Goal: Information Seeking & Learning: Find contact information

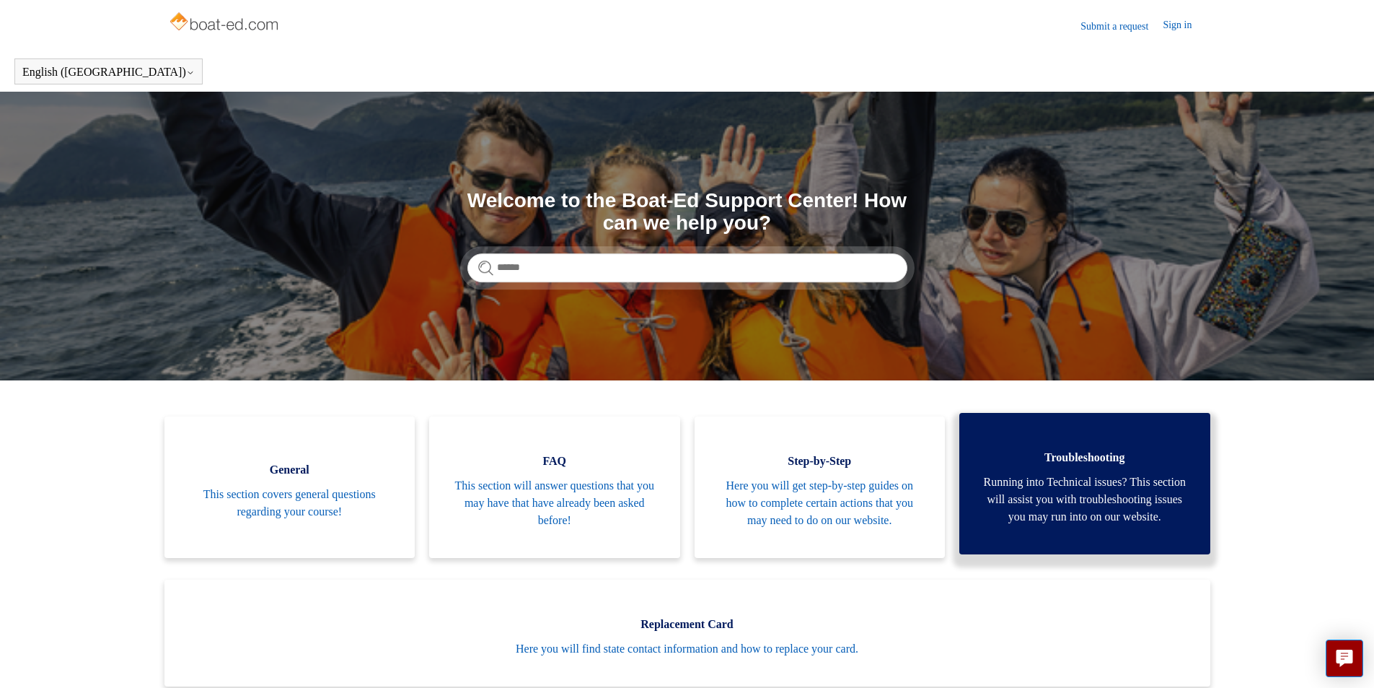
click at [1015, 453] on span "Troubleshooting" at bounding box center [1085, 457] width 208 height 17
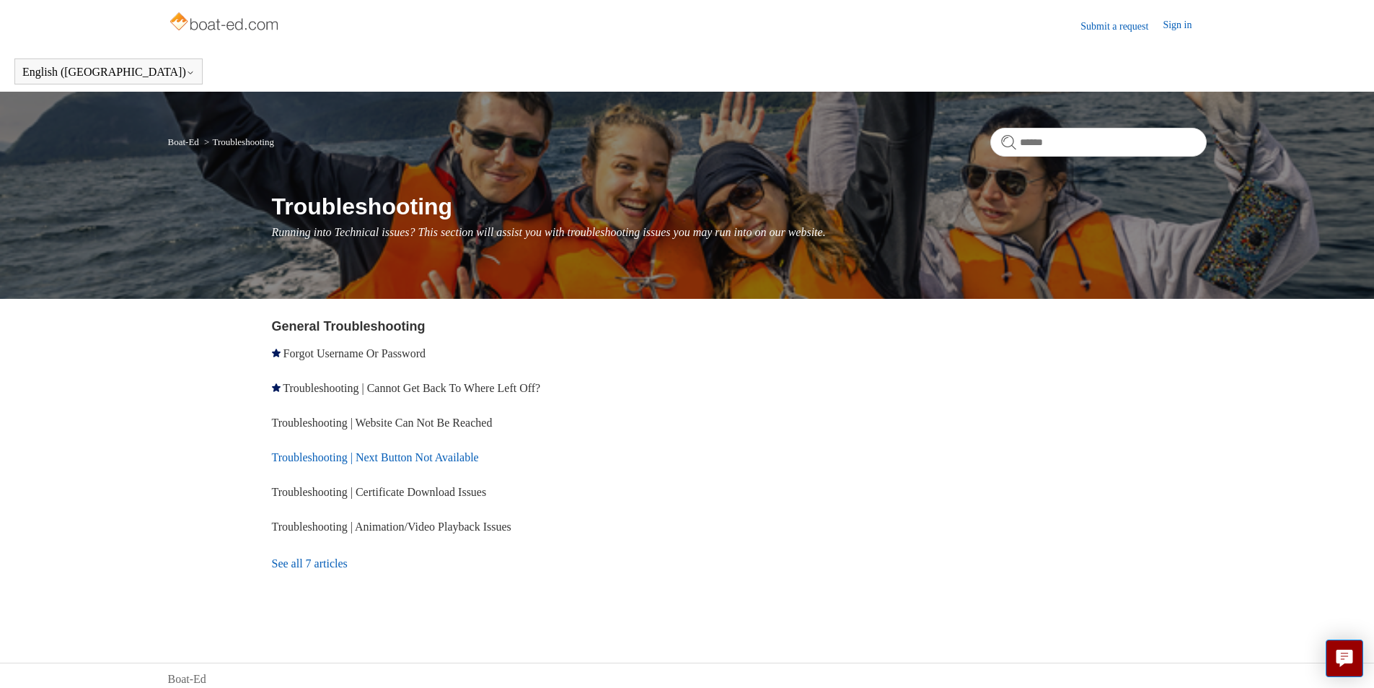
click at [378, 457] on link "Troubleshooting | Next Button Not Available" at bounding box center [375, 457] width 207 height 12
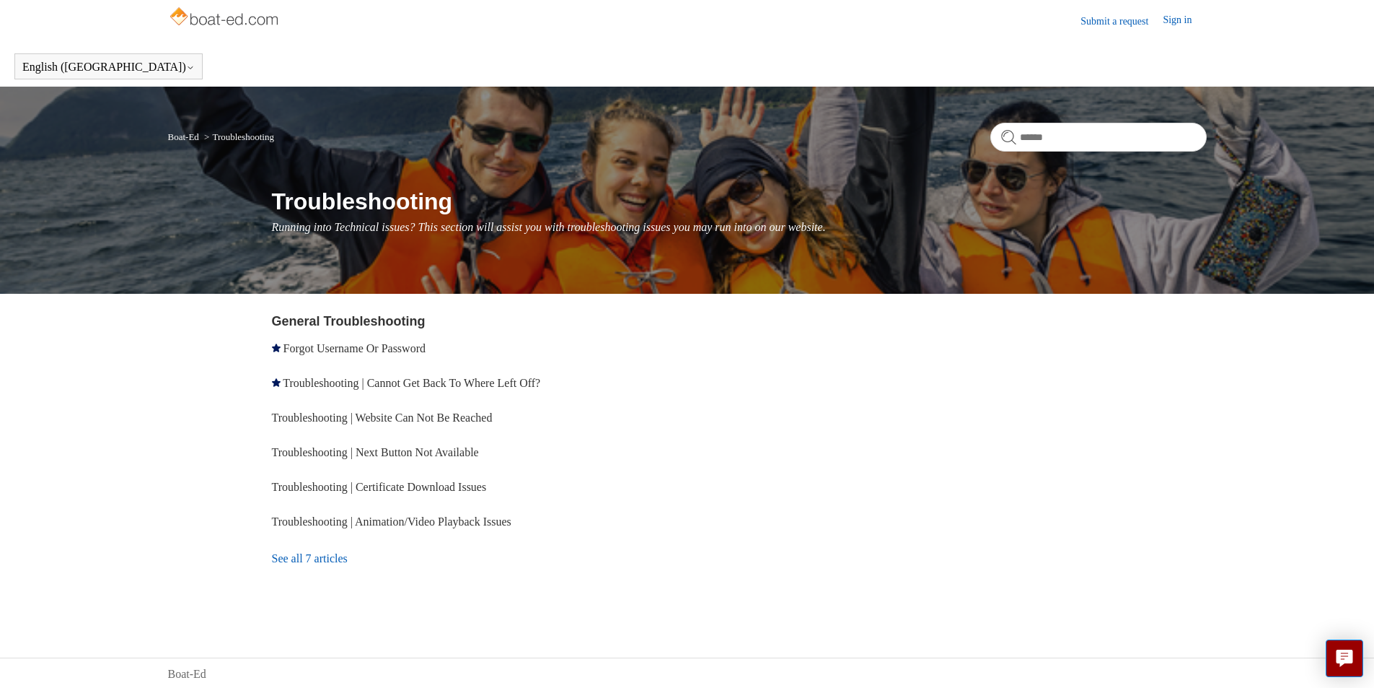
scroll to position [7, 0]
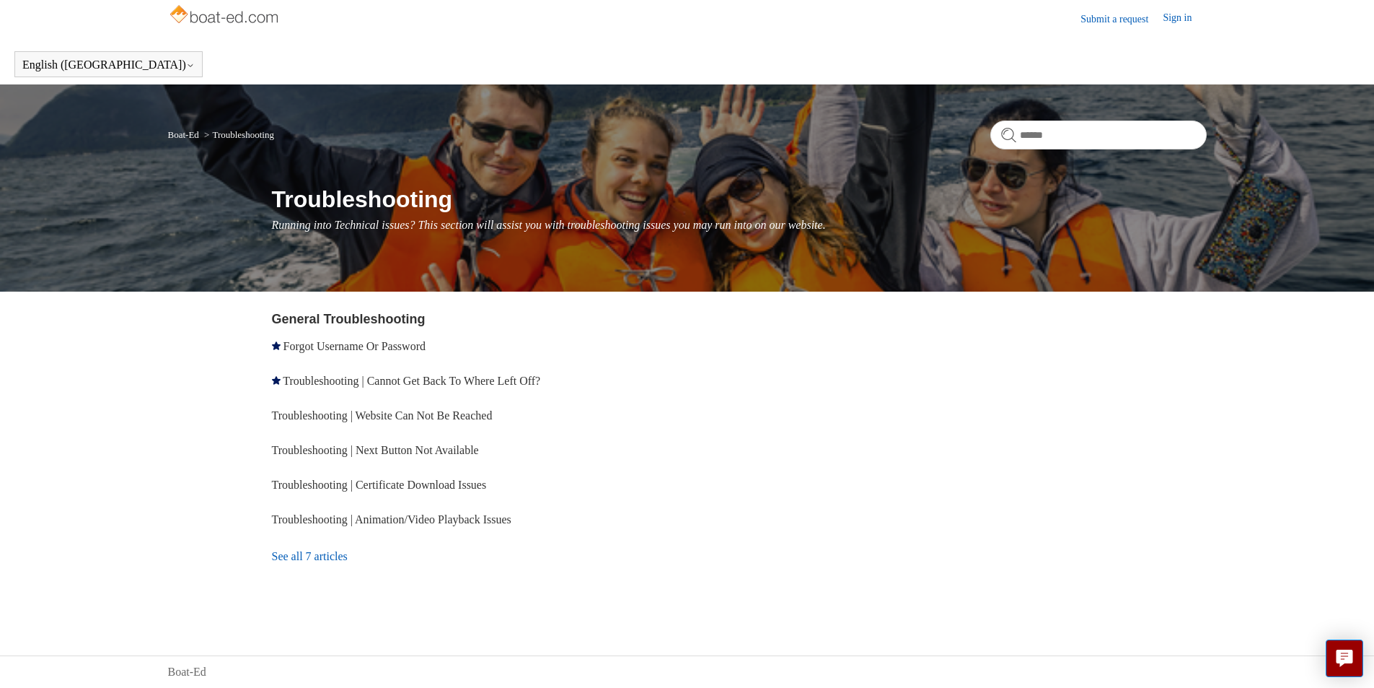
click at [234, 15] on img at bounding box center [225, 15] width 115 height 29
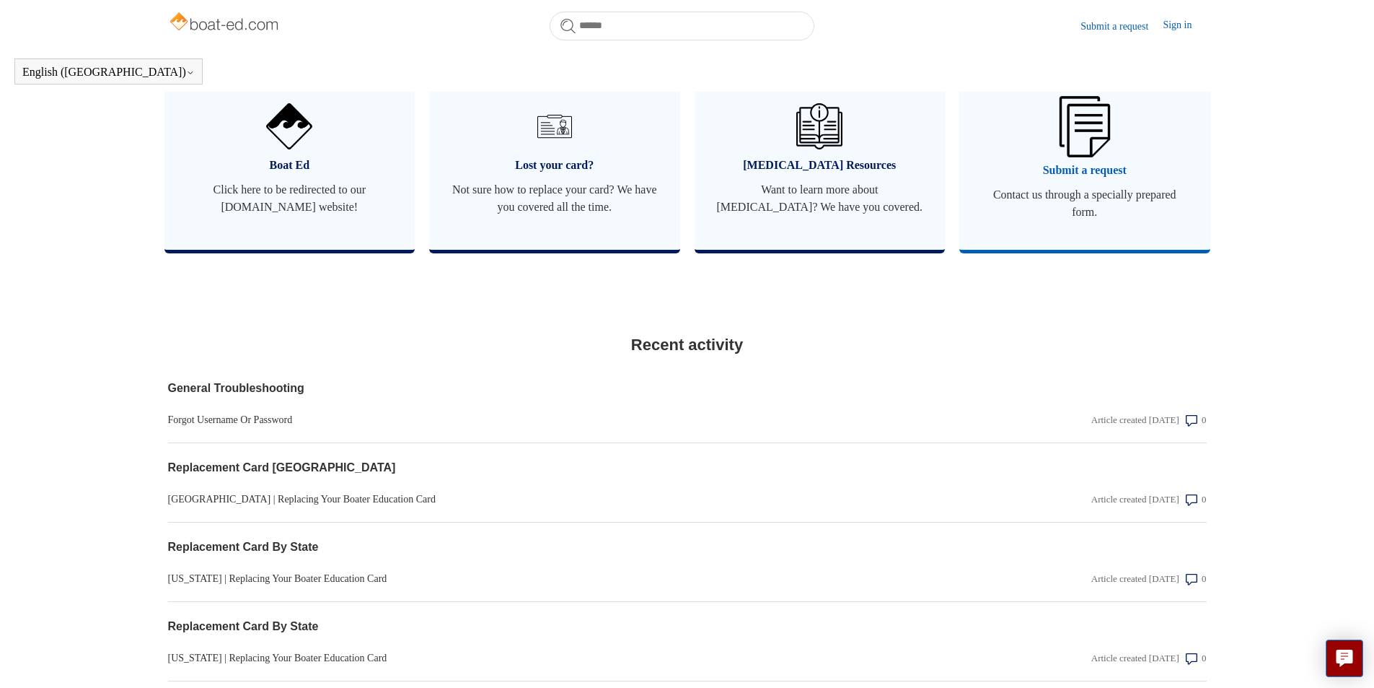
scroll to position [877, 0]
click at [1112, 176] on link "Submit a request Contact us through a specially prepared form." at bounding box center [1085, 161] width 251 height 180
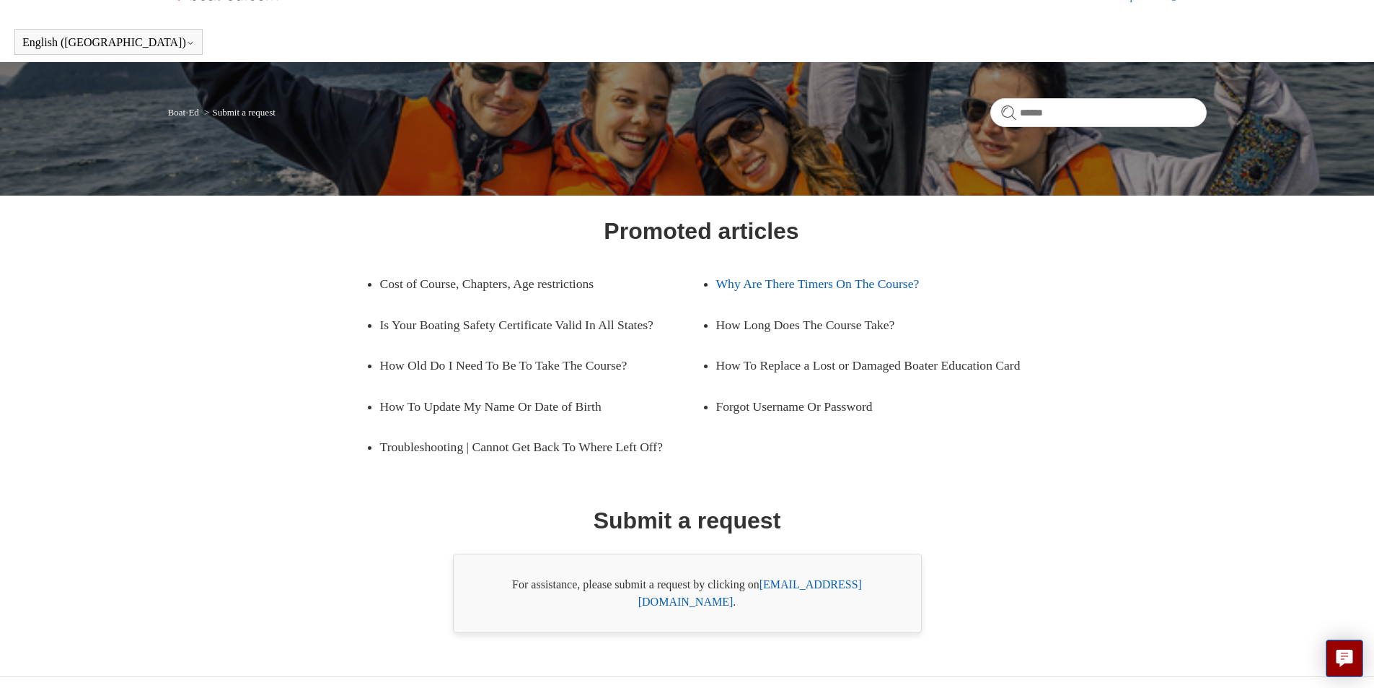
scroll to position [52, 0]
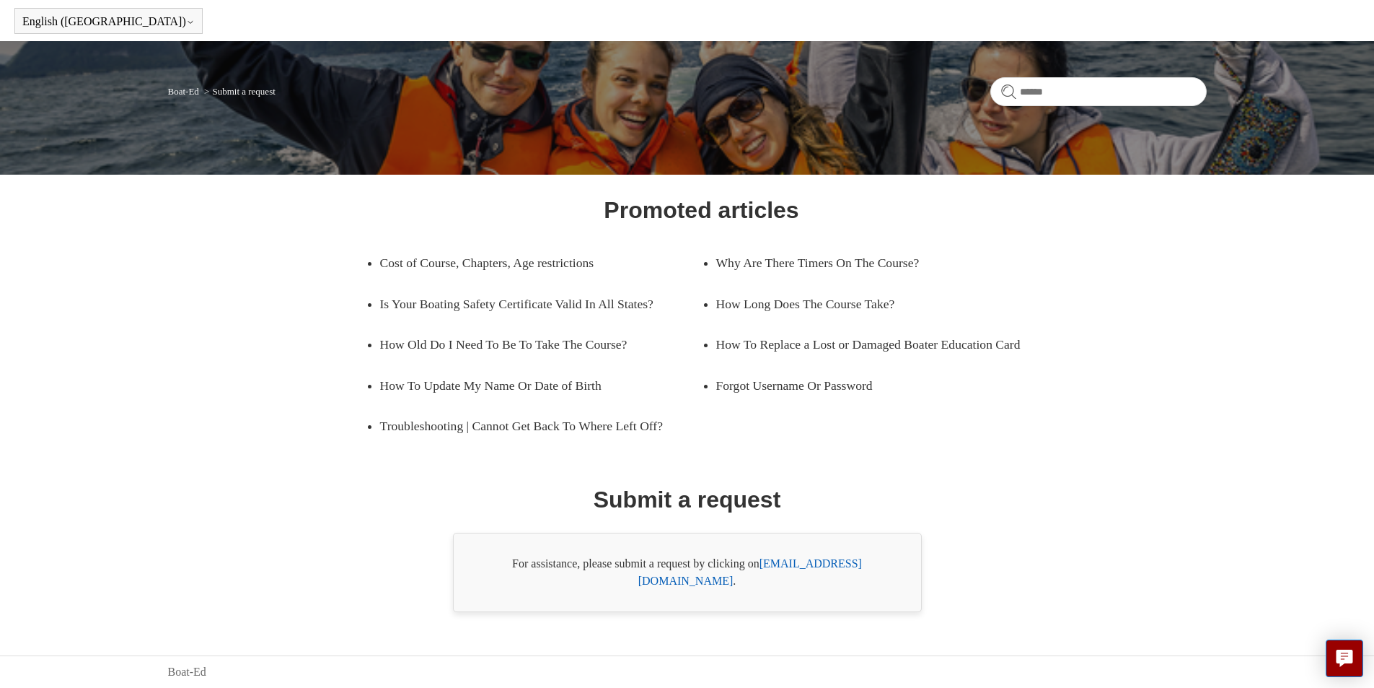
click at [830, 580] on link "support@boat-ed.com" at bounding box center [750, 572] width 224 height 30
drag, startPoint x: 884, startPoint y: 584, endPoint x: 766, endPoint y: 589, distance: 118.4
click at [766, 589] on div "For assistance, please submit a request by clicking on support@boat-ed.com ." at bounding box center [687, 571] width 469 height 79
copy div "support@boat-ed.com ."
click at [832, 474] on div "Promoted articles Cost of Course, Chapters, Age restrictions Why Are There Time…" at bounding box center [687, 402] width 935 height 419
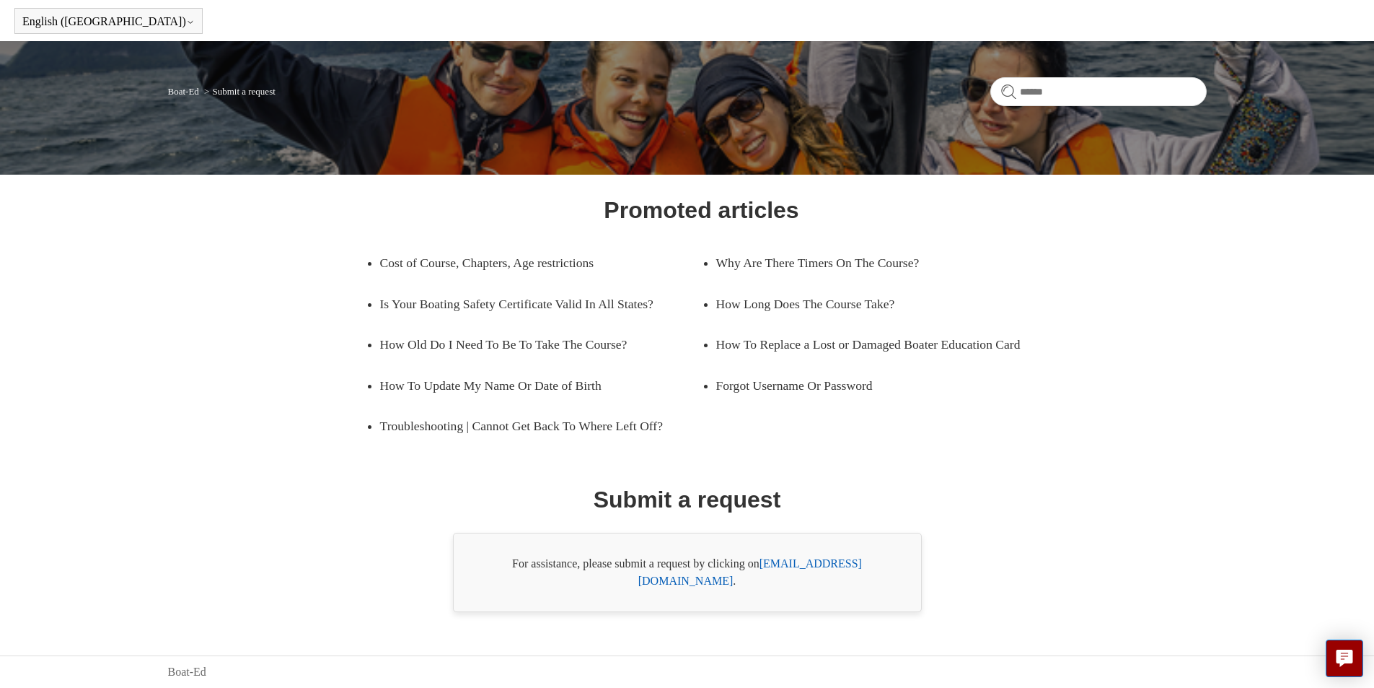
click at [818, 581] on link "support@boat-ed.com" at bounding box center [750, 572] width 224 height 30
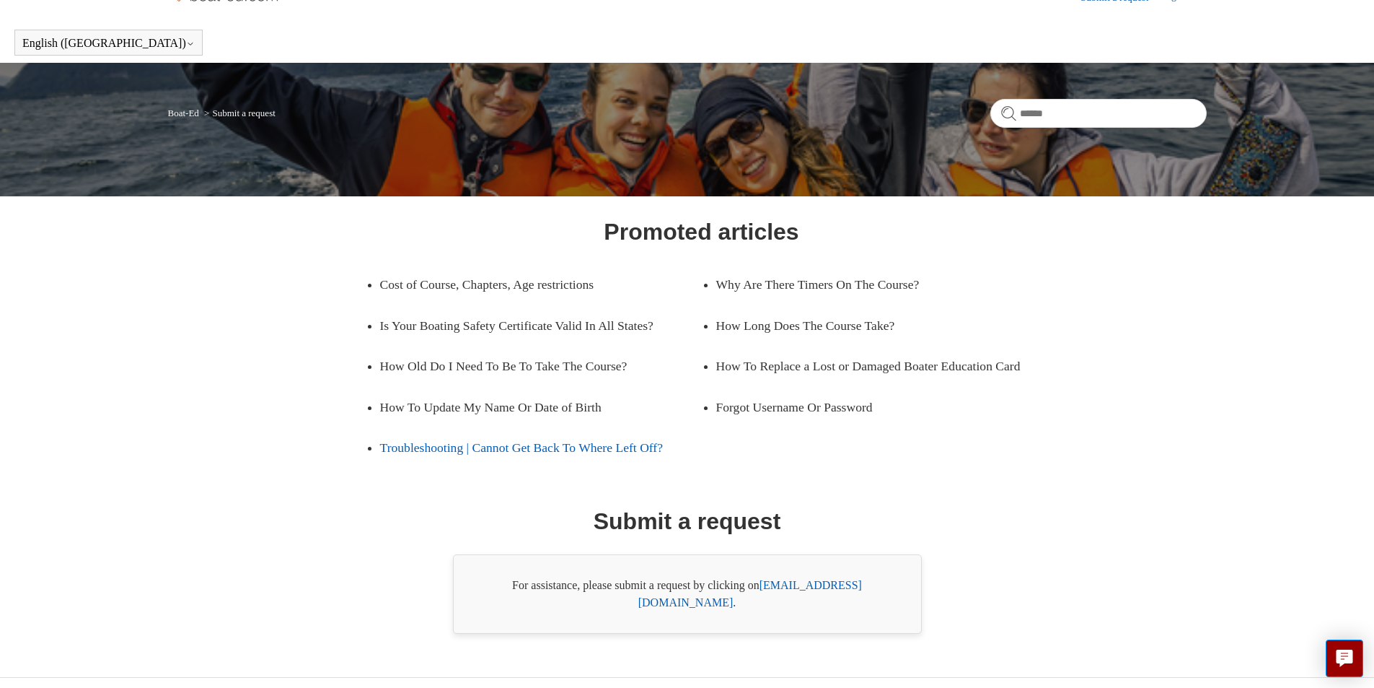
scroll to position [0, 0]
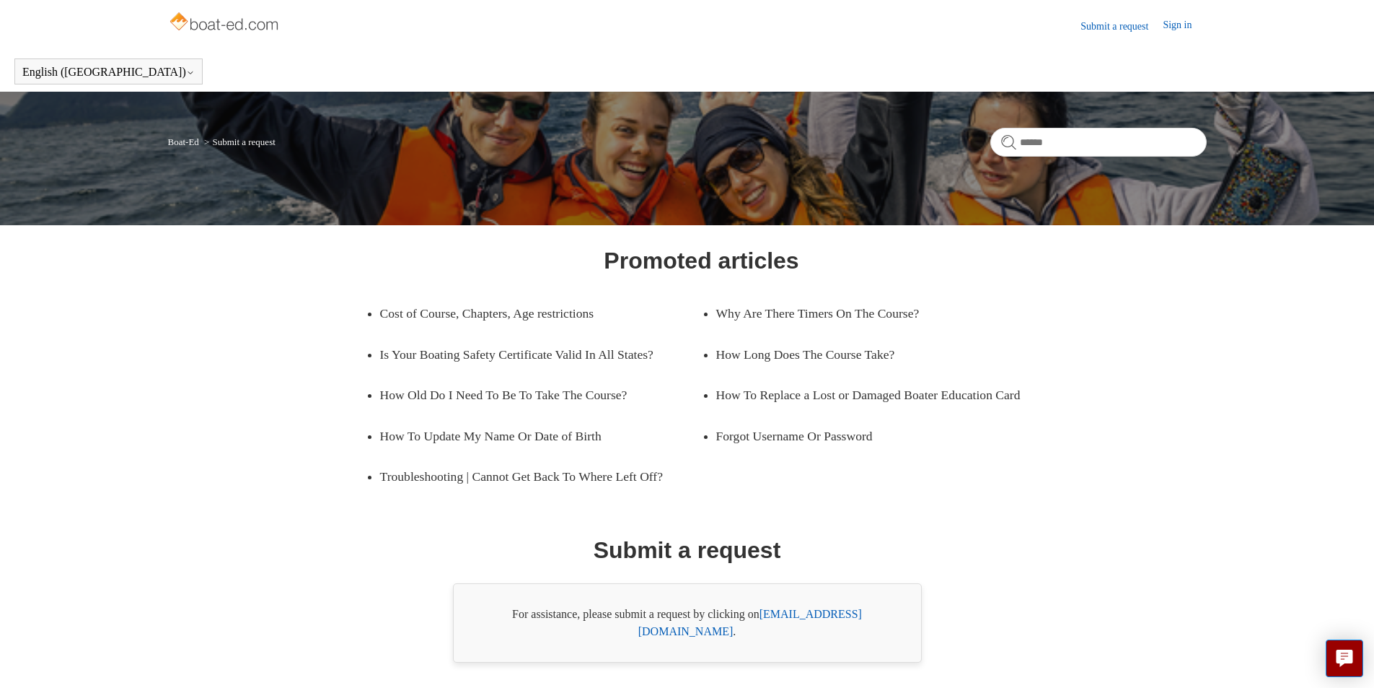
click at [264, 30] on img at bounding box center [225, 23] width 115 height 29
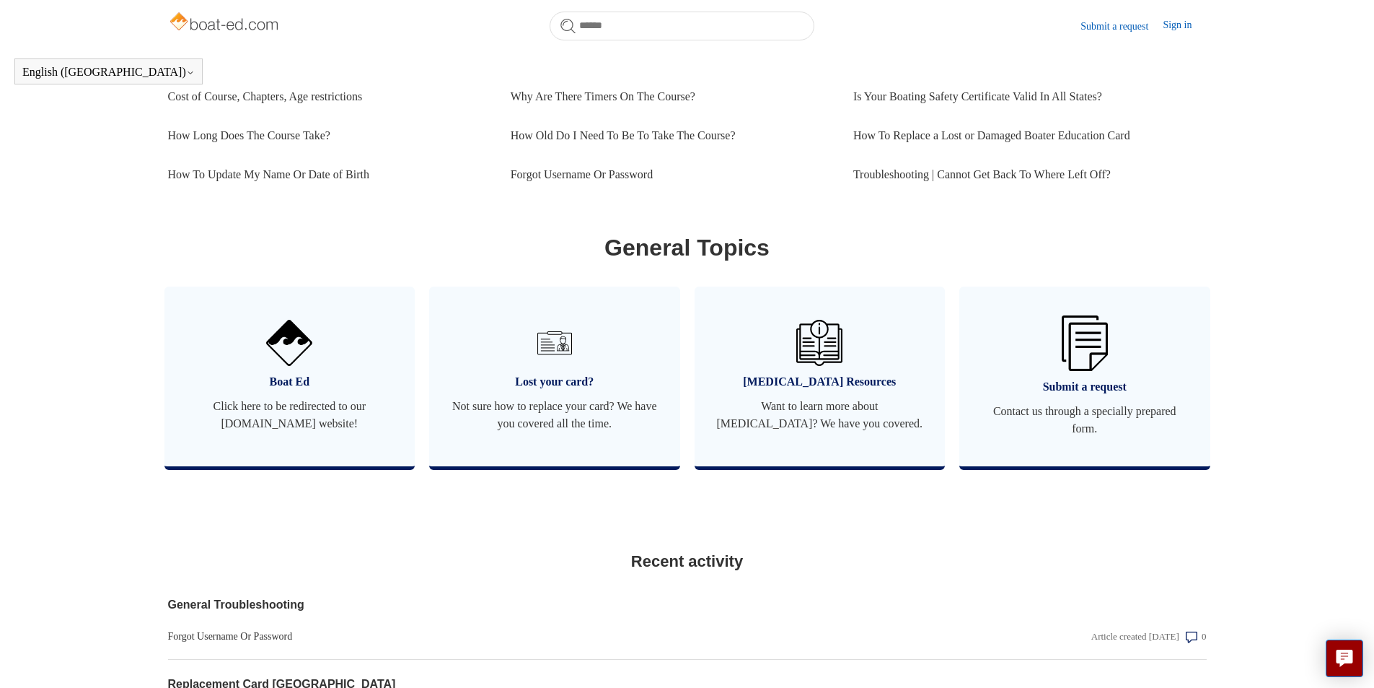
scroll to position [660, 0]
click at [356, 425] on span "Click here to be redirected to our [DOMAIN_NAME] website!" at bounding box center [290, 415] width 208 height 35
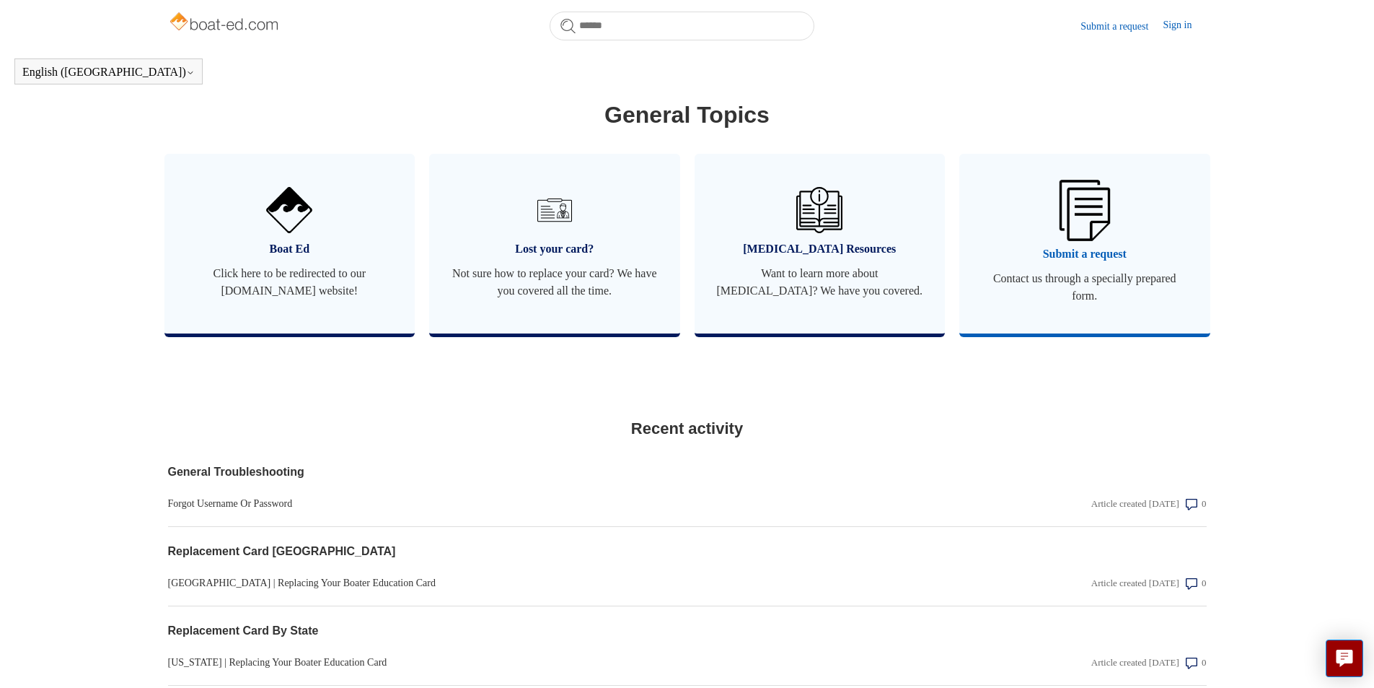
scroll to position [825, 0]
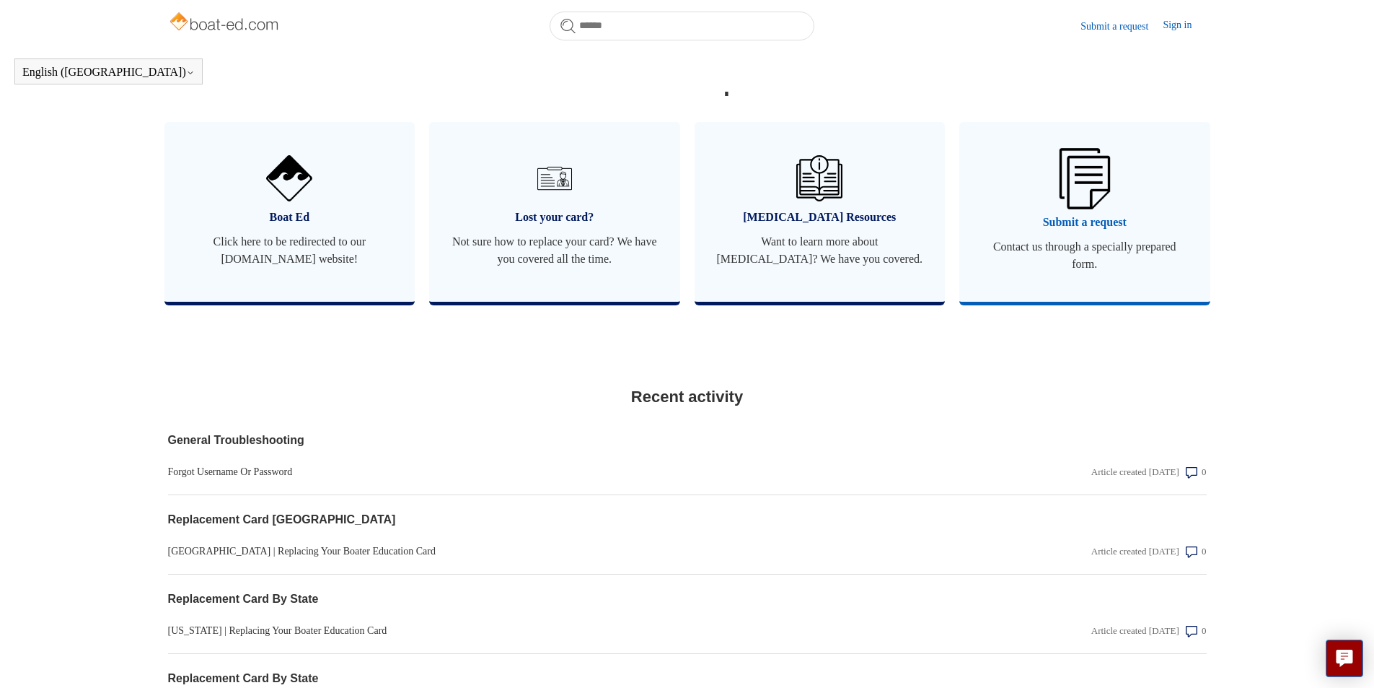
click at [1086, 231] on span "Submit a request" at bounding box center [1085, 222] width 208 height 17
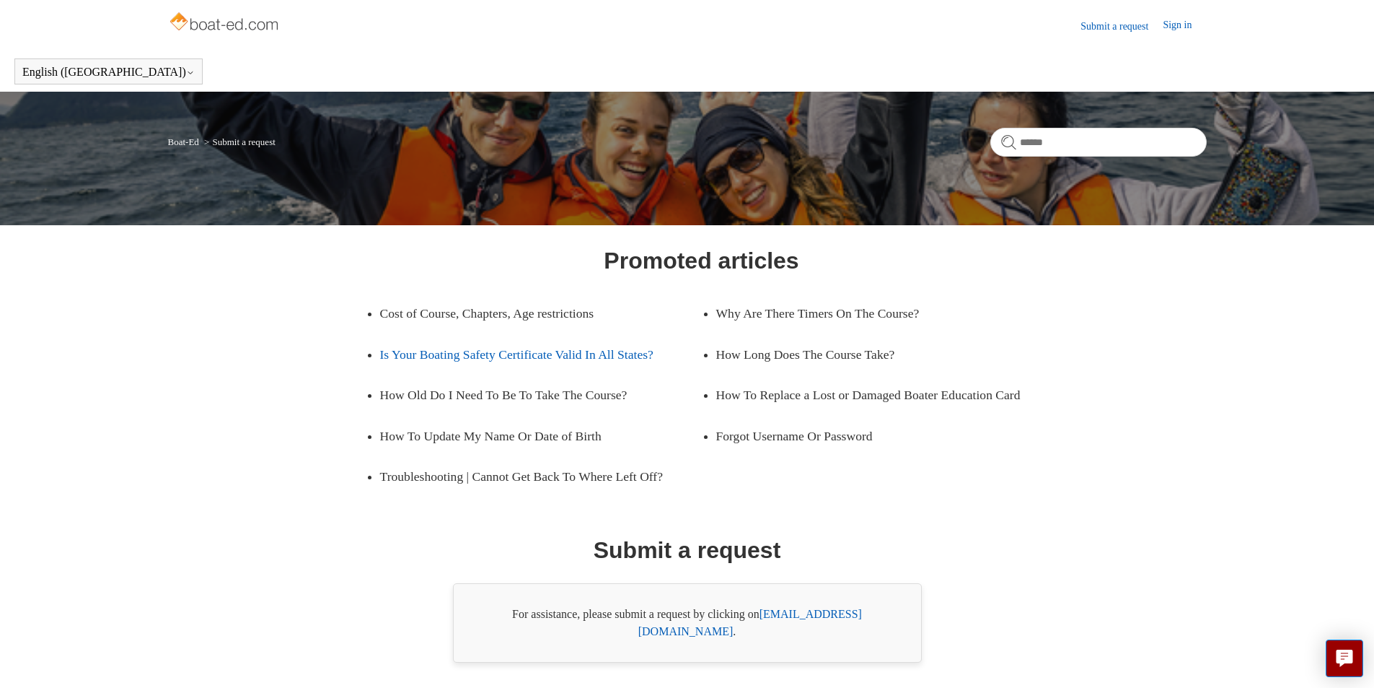
scroll to position [52, 0]
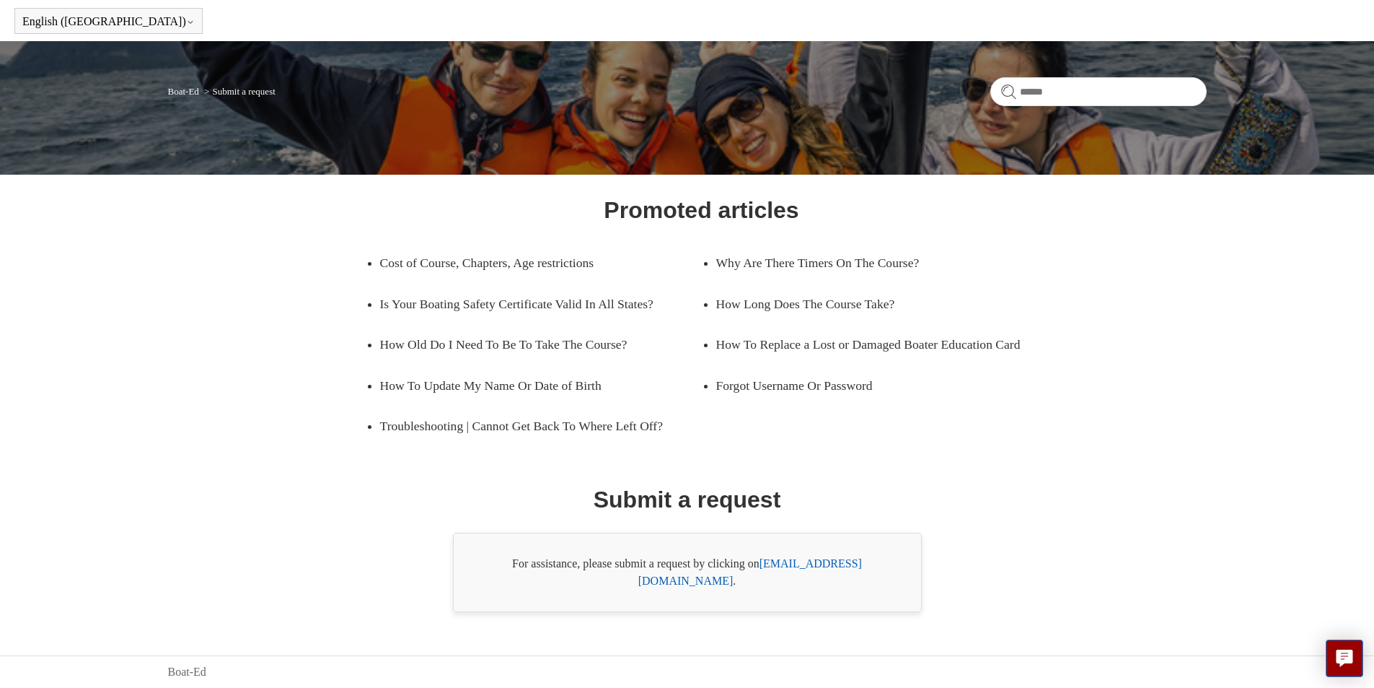
click at [802, 581] on link "[EMAIL_ADDRESS][DOMAIN_NAME]" at bounding box center [750, 572] width 224 height 30
click at [838, 581] on link "[EMAIL_ADDRESS][DOMAIN_NAME]" at bounding box center [750, 572] width 224 height 30
click at [832, 578] on link "support@boat-ed.com" at bounding box center [750, 572] width 224 height 30
click at [820, 584] on link "support@boat-ed.com" at bounding box center [750, 572] width 224 height 30
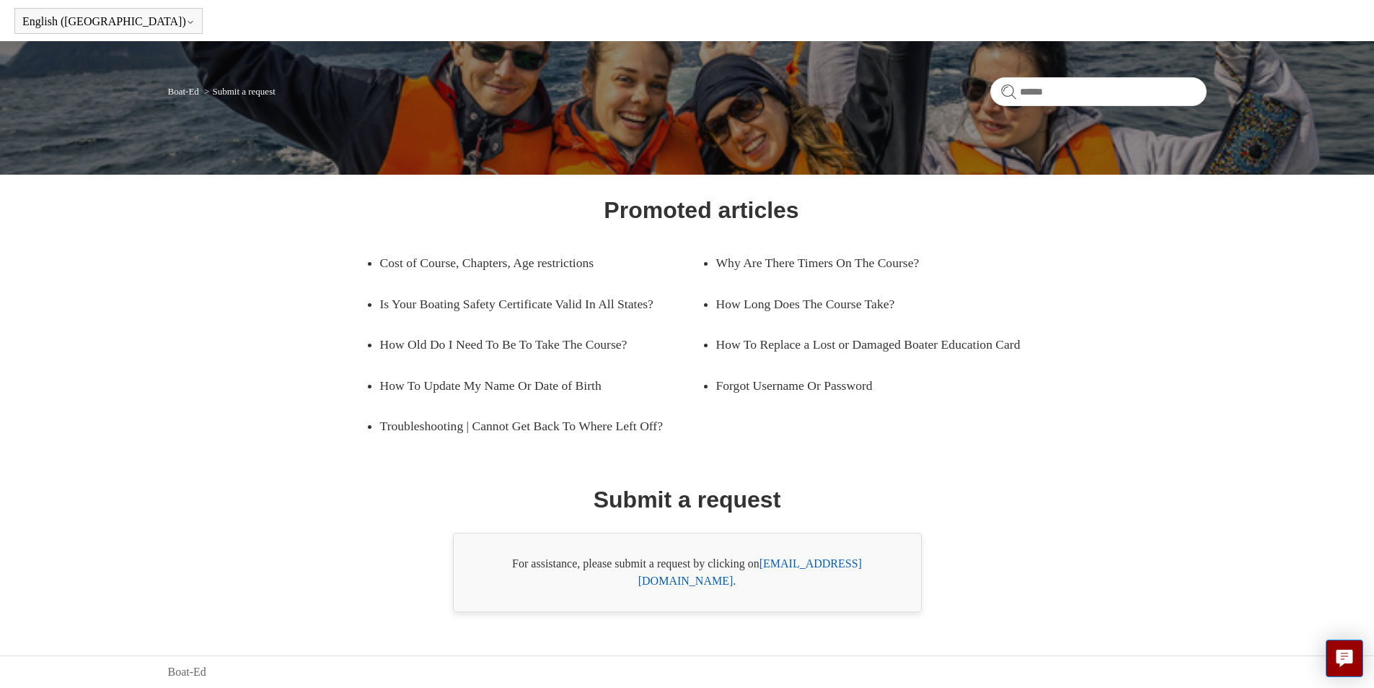
click at [820, 584] on link "support@boat-ed.com" at bounding box center [750, 572] width 224 height 30
click at [819, 584] on link "support@boat-ed.com" at bounding box center [750, 572] width 224 height 30
click at [820, 584] on link "support@boat-ed.com" at bounding box center [750, 572] width 224 height 30
click at [820, 583] on link "support@boat-ed.com" at bounding box center [750, 572] width 224 height 30
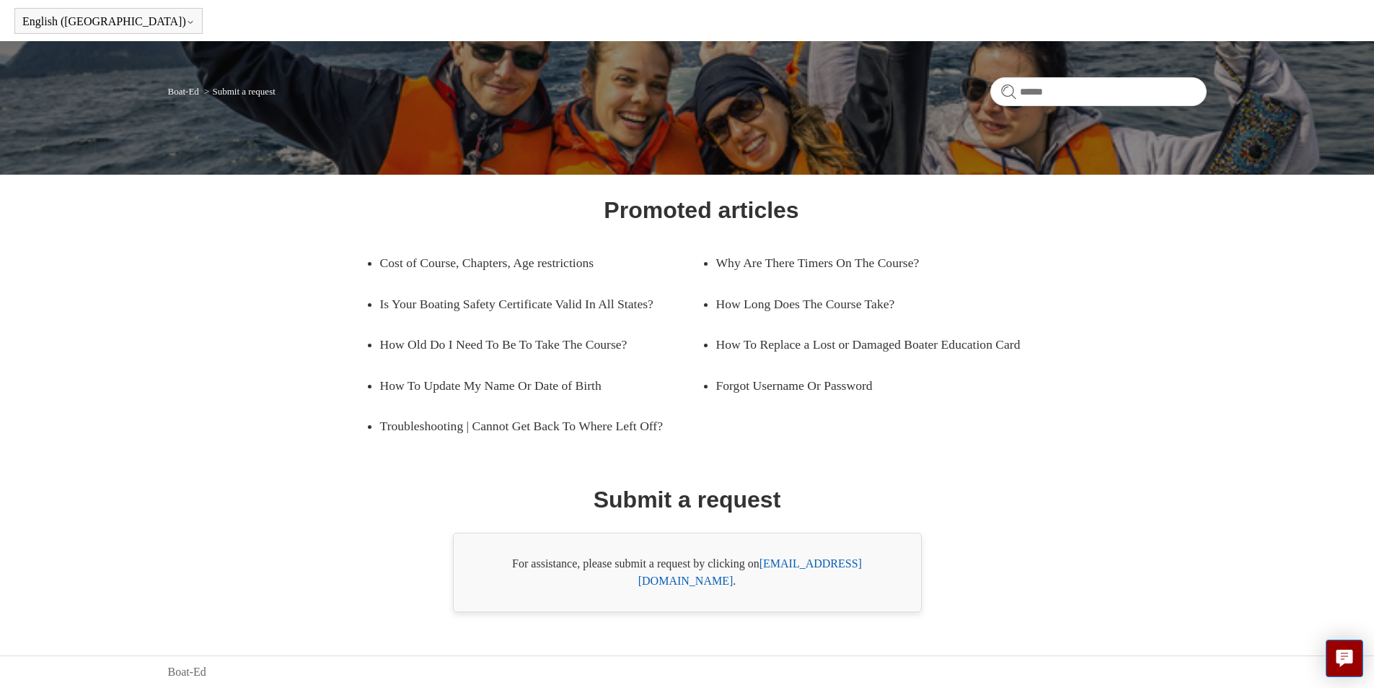
click at [813, 583] on link "support@boat-ed.com" at bounding box center [750, 572] width 224 height 30
click at [813, 580] on link "support@boat-ed.com" at bounding box center [750, 572] width 224 height 30
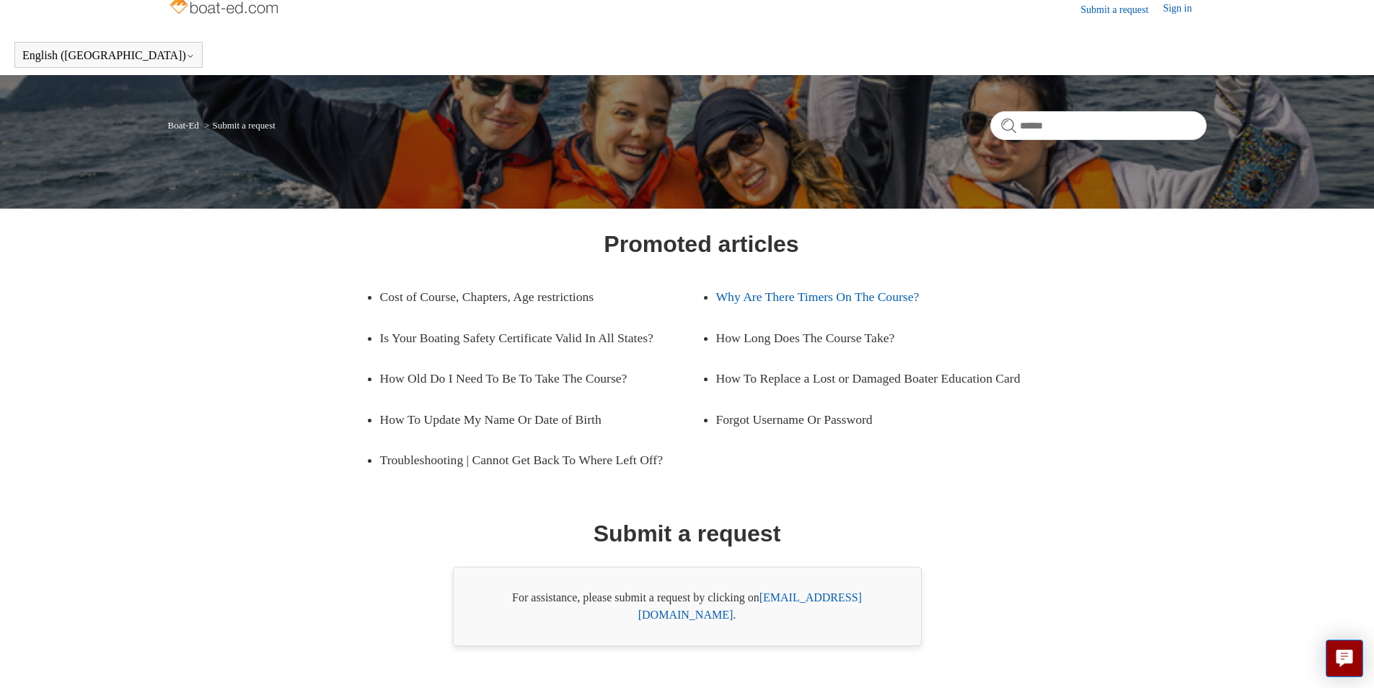
scroll to position [0, 0]
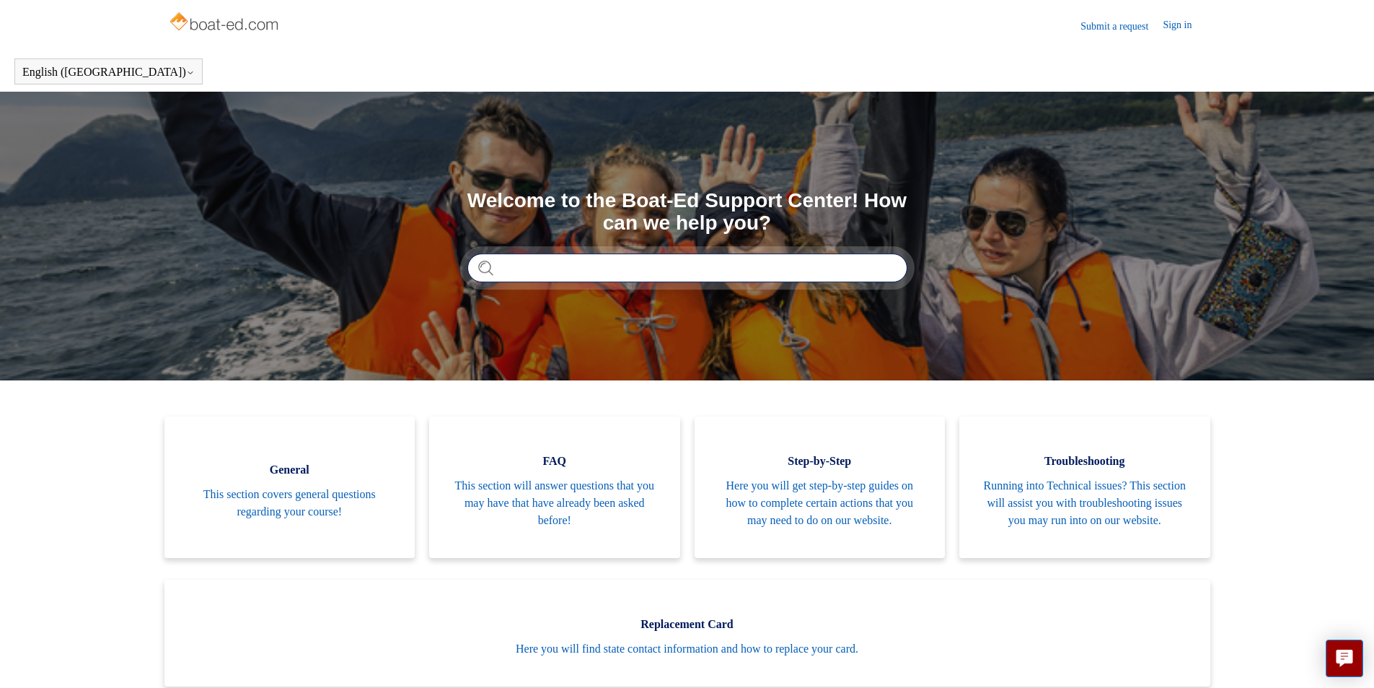
click at [602, 272] on input "Search" at bounding box center [687, 267] width 440 height 29
type input "*"
type input "*******"
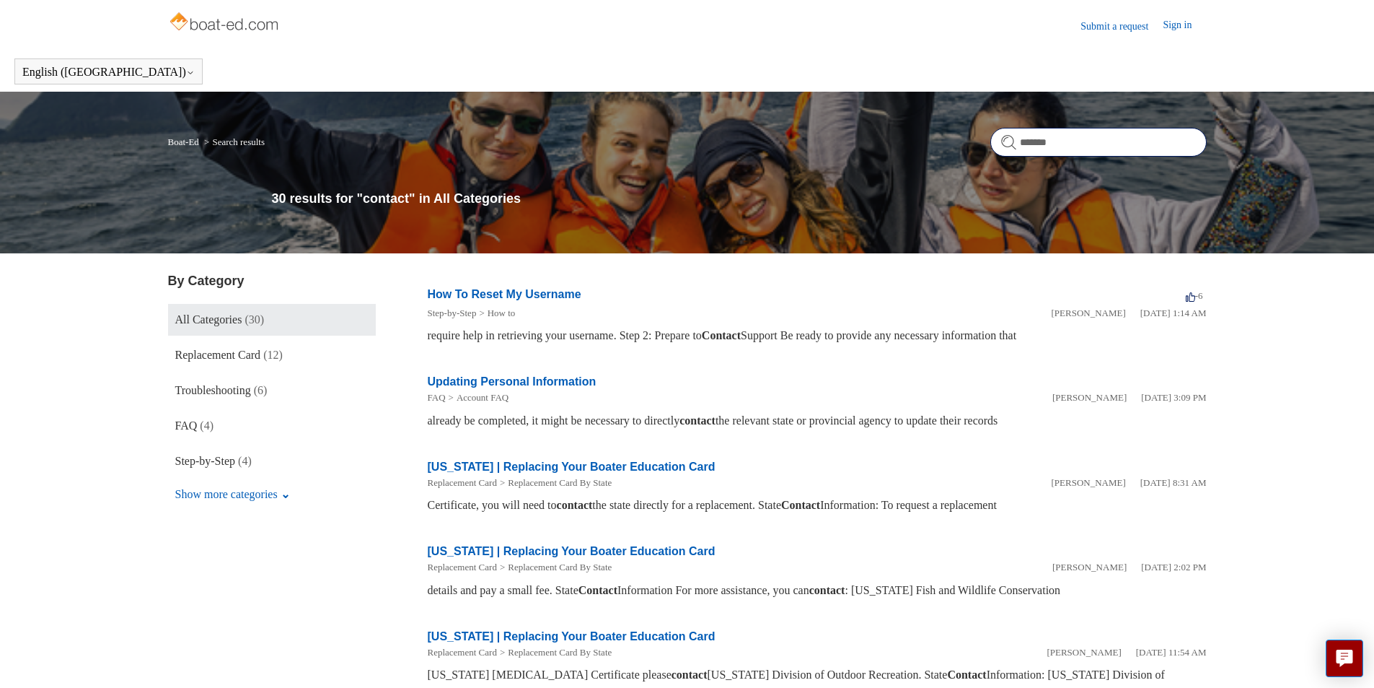
drag, startPoint x: 1066, startPoint y: 146, endPoint x: 1025, endPoint y: 143, distance: 41.2
click at [1025, 143] on input "*******" at bounding box center [1099, 142] width 216 height 29
type input "*"
type input "**********"
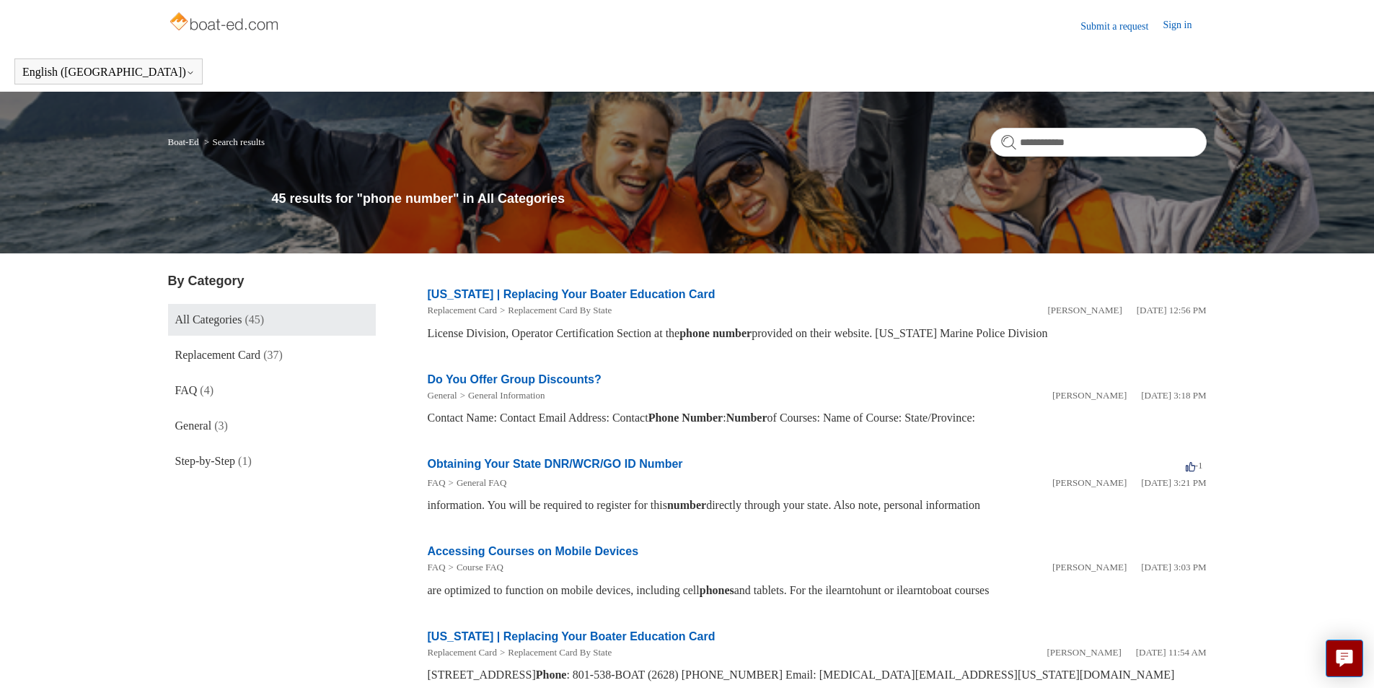
click at [242, 24] on img at bounding box center [225, 23] width 115 height 29
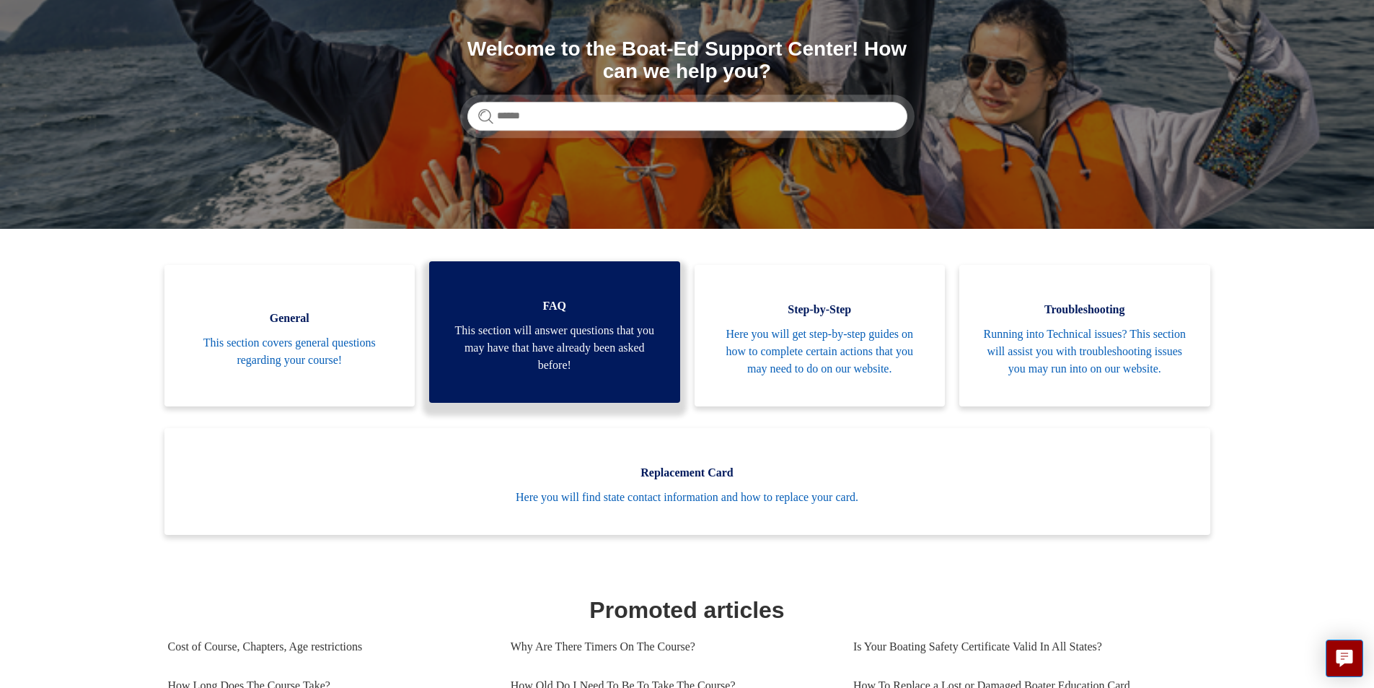
scroll to position [216, 0]
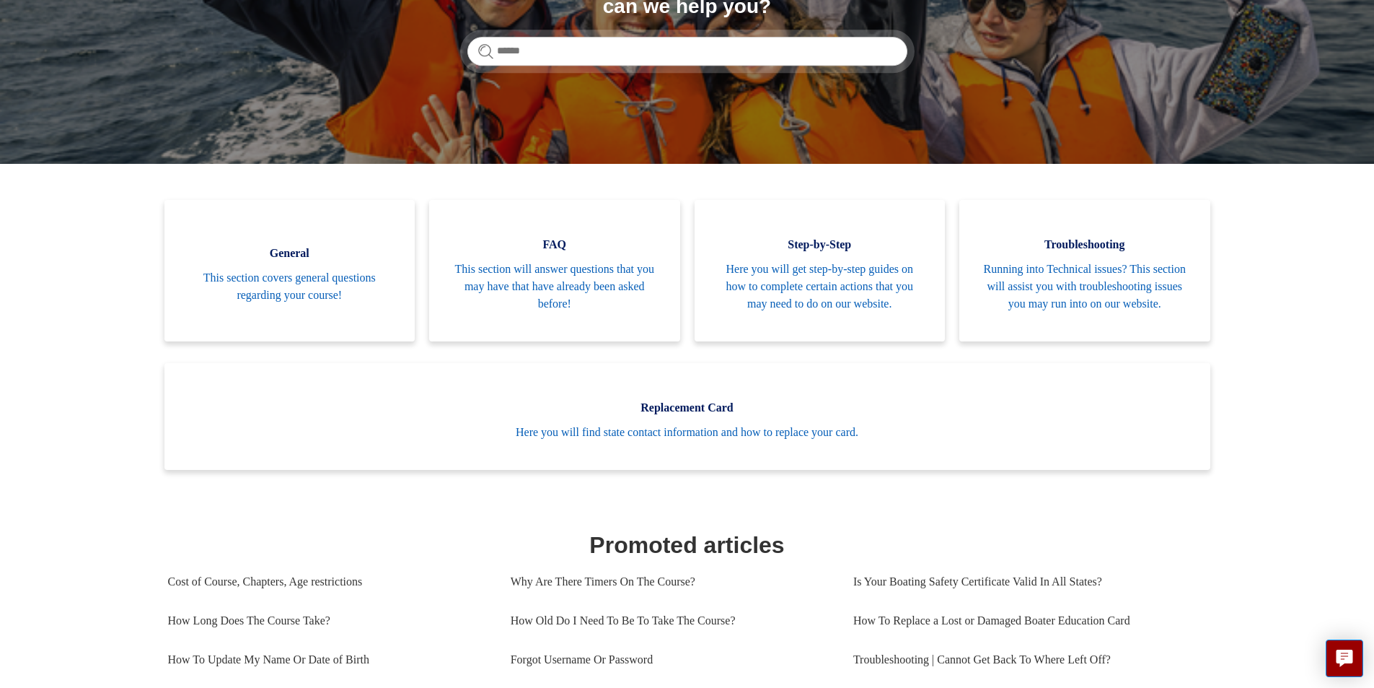
click at [118, 304] on main "Boat-Ed Search Welcome to the Boat-Ed Support Center! How can we help you? Cate…" at bounding box center [687, 693] width 1374 height 1636
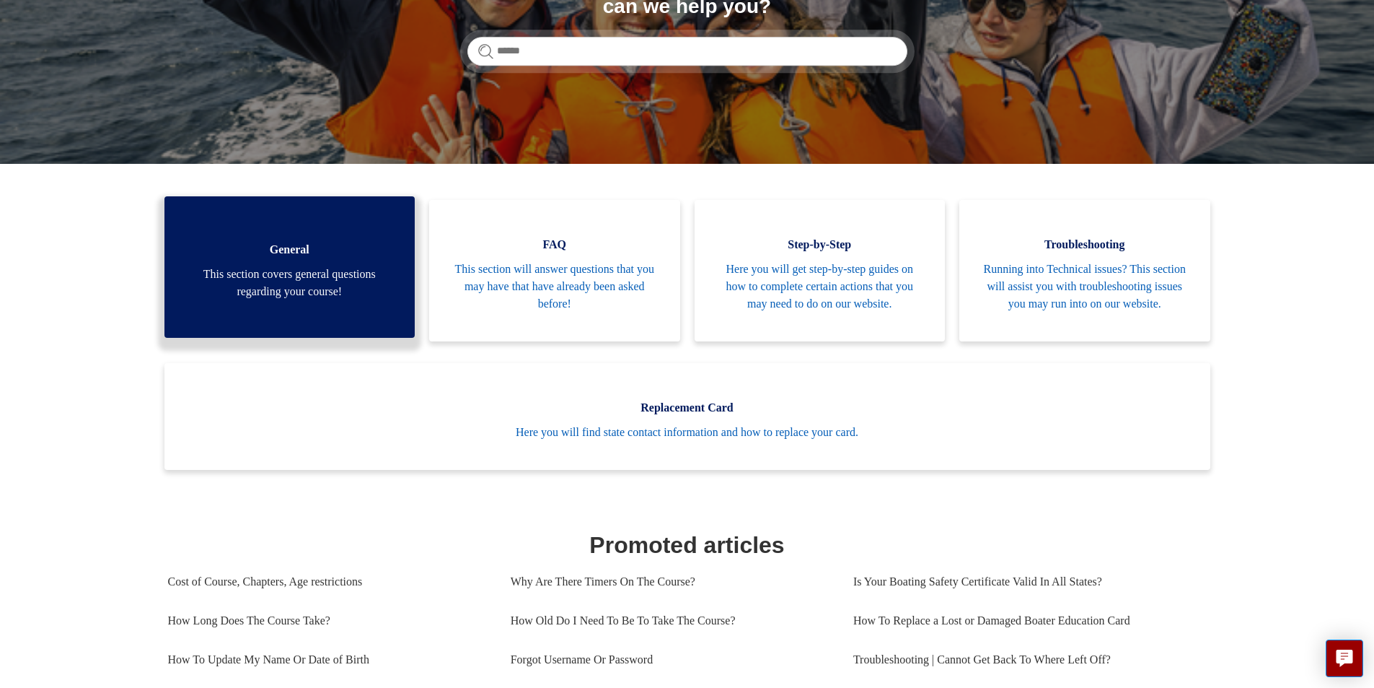
click at [231, 284] on span "This section covers general questions regarding your course!" at bounding box center [290, 282] width 208 height 35
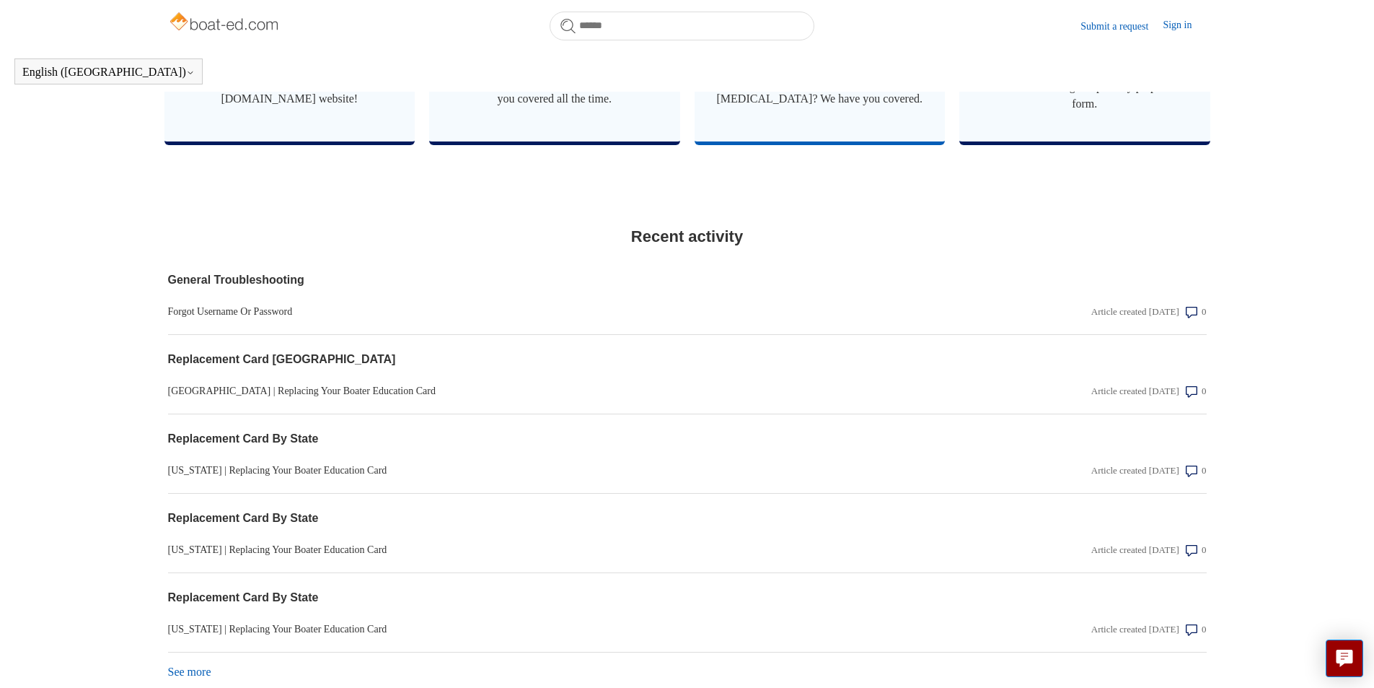
scroll to position [732, 0]
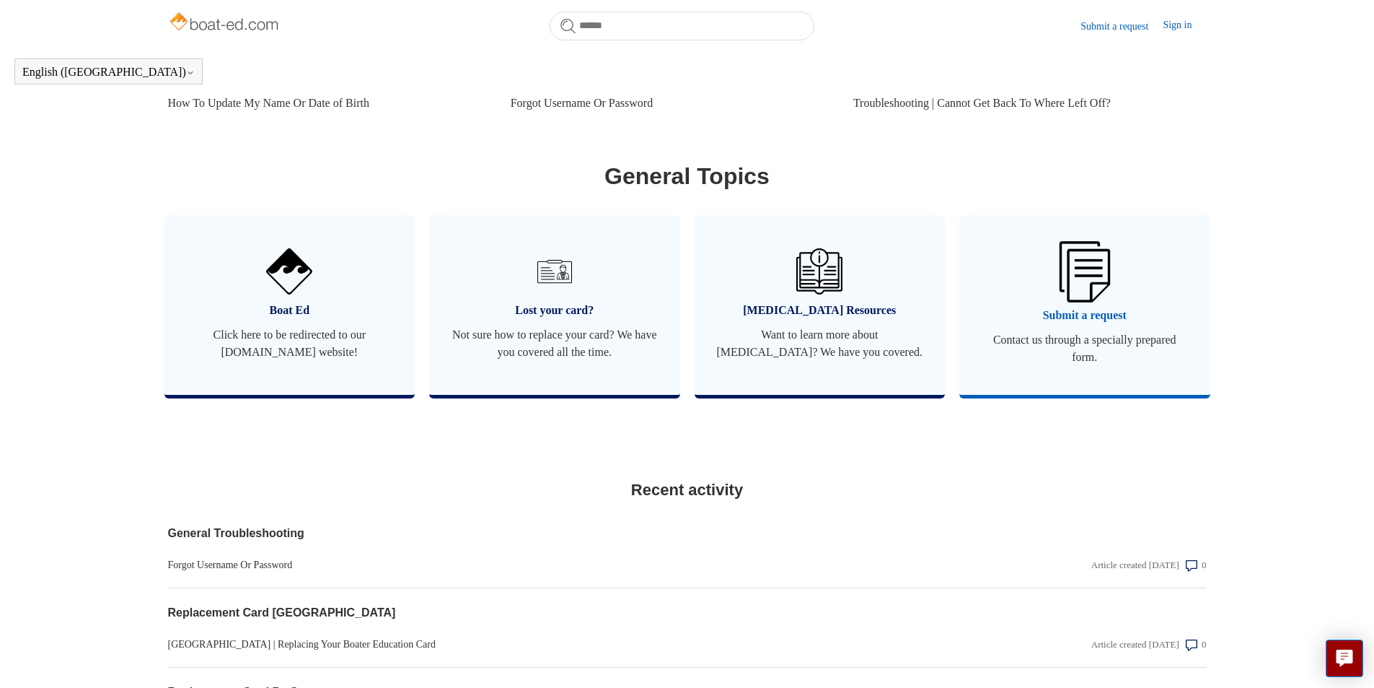
click at [1058, 319] on link "Submit a request Contact us through a specially prepared form." at bounding box center [1085, 305] width 251 height 180
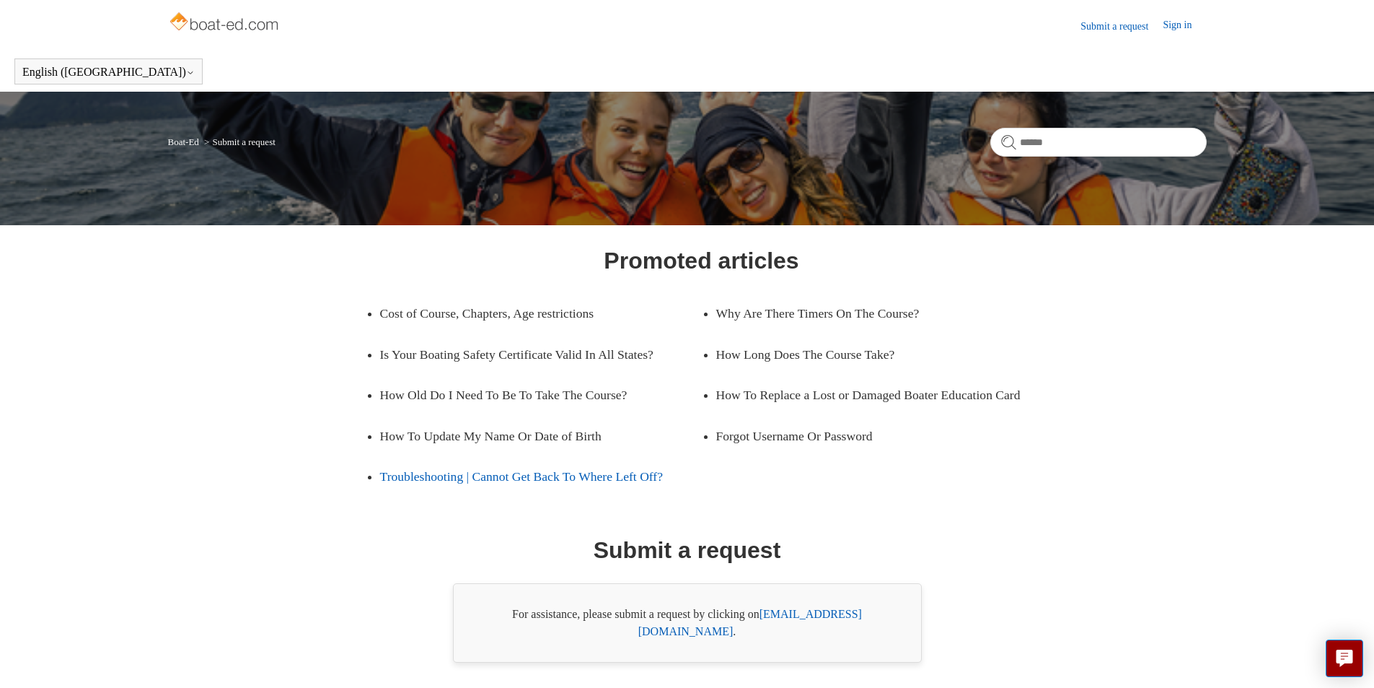
click at [514, 488] on link "Troubleshooting | Cannot Get Back To Where Left Off?" at bounding box center [541, 476] width 322 height 40
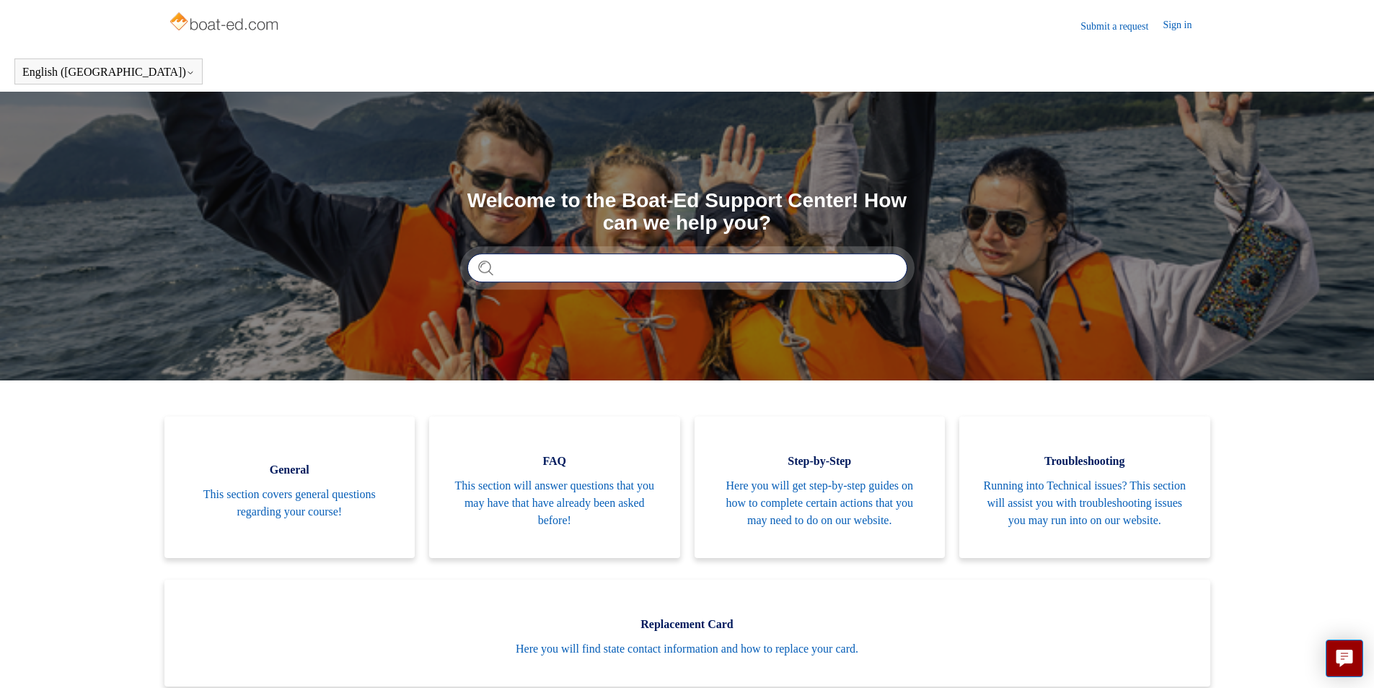
click at [534, 261] on input "Search" at bounding box center [687, 267] width 440 height 29
